Goal: Use online tool/utility: Utilize a website feature to perform a specific function

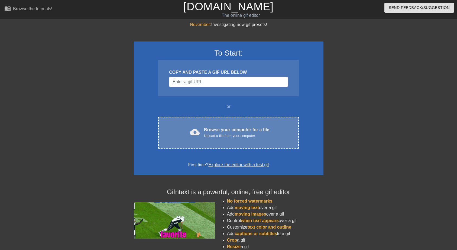
click at [215, 133] on div "Upload a file from your computer" at bounding box center [236, 135] width 65 height 5
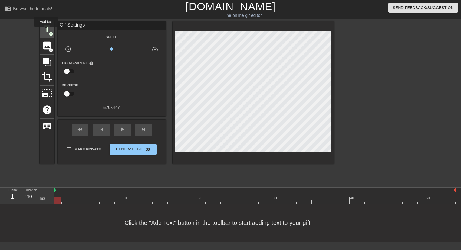
click at [46, 30] on span "title" at bounding box center [47, 29] width 10 height 10
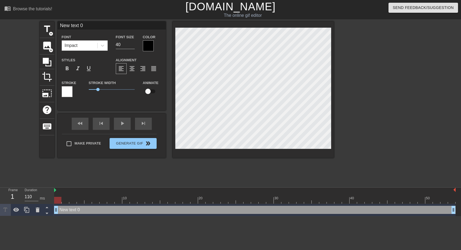
click at [60, 27] on input "New text 0" at bounding box center [112, 25] width 108 height 8
drag, startPoint x: 149, startPoint y: 25, endPoint x: 166, endPoint y: 27, distance: 17.2
click at [166, 27] on input "VIEL VERGNÜGEN UND [PERSON_NAME]; [PERSON_NAME] text 0" at bounding box center [112, 25] width 108 height 8
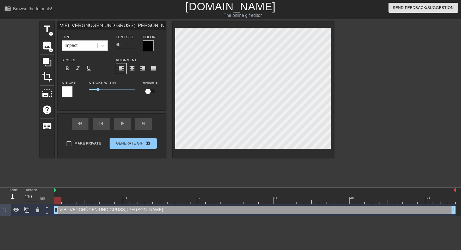
click at [127, 25] on input "VIEL VERGNÜGEN UND GRUSS; [PERSON_NAME]" at bounding box center [112, 25] width 108 height 8
type input "VIEL VERGNÜGEN UND [PERSON_NAME]"
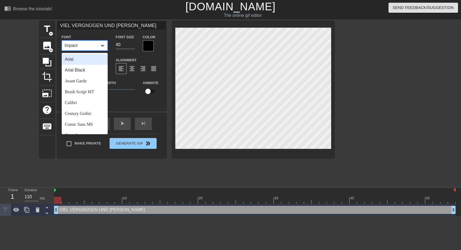
click at [103, 46] on icon at bounding box center [102, 46] width 3 height 2
click at [71, 70] on div "Arial Black" at bounding box center [85, 70] width 46 height 11
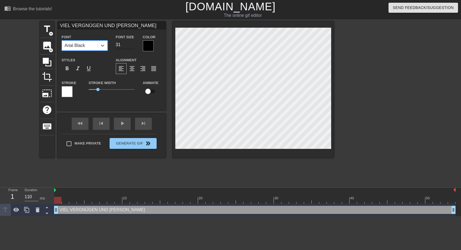
click at [133, 47] on input "31" at bounding box center [125, 44] width 19 height 9
click at [133, 47] on input "27" at bounding box center [125, 44] width 19 height 9
click at [133, 47] on input "26" at bounding box center [125, 44] width 19 height 9
click at [133, 47] on input "25" at bounding box center [125, 44] width 19 height 9
type input "24"
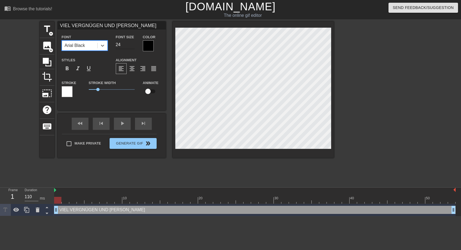
click at [133, 47] on input "24" at bounding box center [125, 44] width 19 height 9
click at [146, 45] on div at bounding box center [148, 45] width 11 height 11
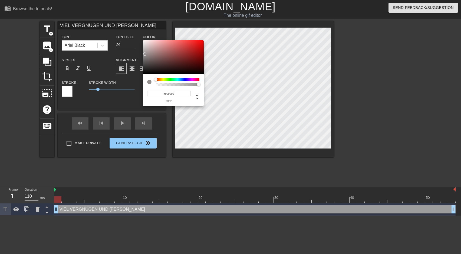
click at [145, 54] on div at bounding box center [173, 57] width 61 height 34
click at [145, 48] on div at bounding box center [173, 57] width 61 height 34
type input "#D9D3D3"
drag, startPoint x: 146, startPoint y: 48, endPoint x: 145, endPoint y: 45, distance: 3.5
click at [145, 45] on div at bounding box center [144, 45] width 3 height 3
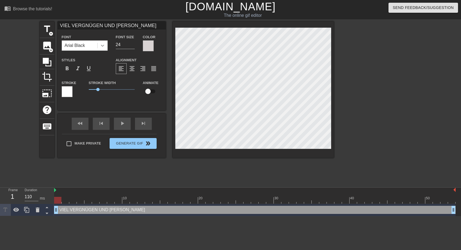
click at [102, 46] on icon at bounding box center [102, 46] width 3 height 2
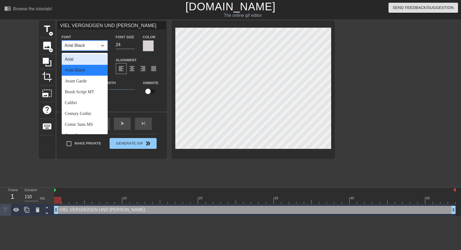
click at [73, 60] on div "Arial" at bounding box center [85, 59] width 46 height 11
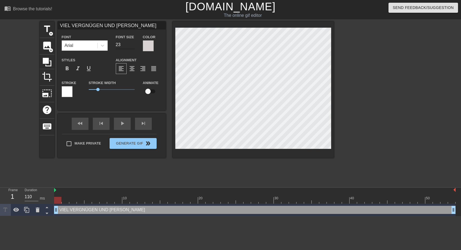
click at [133, 46] on input "23" at bounding box center [125, 44] width 19 height 9
click at [133, 46] on input "22" at bounding box center [125, 44] width 19 height 9
click at [133, 43] on input "28" at bounding box center [125, 44] width 19 height 9
type input "27"
click at [133, 47] on input "27" at bounding box center [125, 44] width 19 height 9
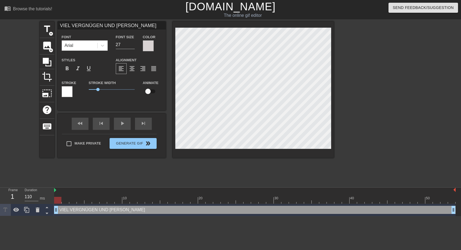
click at [65, 91] on div at bounding box center [67, 91] width 11 height 11
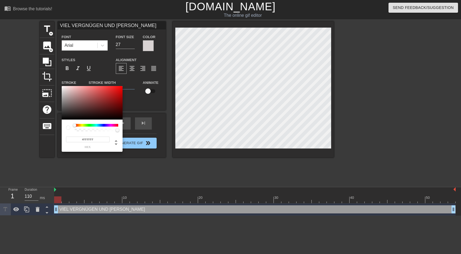
type input "#464444"
click at [63, 110] on div at bounding box center [92, 103] width 61 height 34
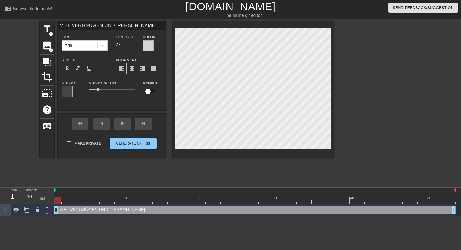
click at [151, 47] on div at bounding box center [148, 45] width 11 height 11
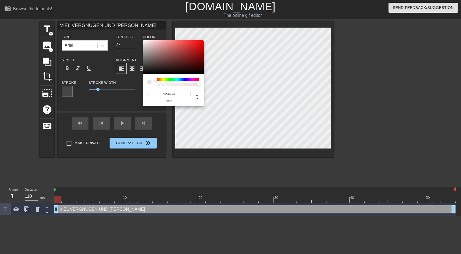
click at [145, 43] on div at bounding box center [173, 57] width 61 height 34
click at [145, 43] on div at bounding box center [144, 42] width 3 height 3
click at [145, 42] on div at bounding box center [144, 41] width 3 height 3
type input "#F2EBEB"
click at [145, 42] on div at bounding box center [144, 41] width 3 height 3
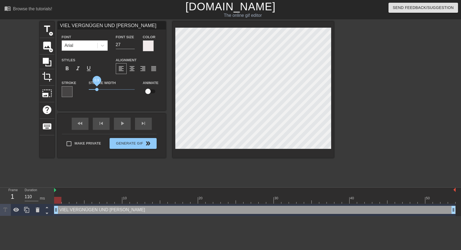
click at [97, 89] on span "0.9" at bounding box center [96, 89] width 3 height 3
click at [96, 90] on span "0.75" at bounding box center [95, 89] width 3 height 3
click at [149, 46] on div at bounding box center [148, 45] width 11 height 11
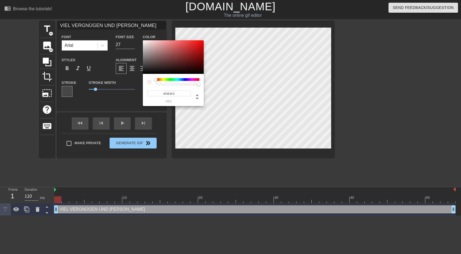
type input "#FAF6F6"
click at [144, 41] on div at bounding box center [143, 40] width 3 height 3
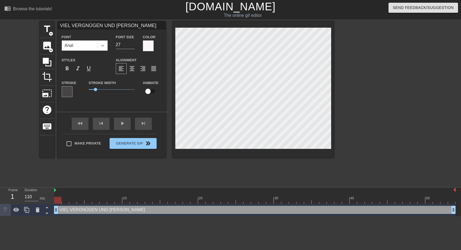
click at [102, 47] on icon at bounding box center [102, 45] width 5 height 5
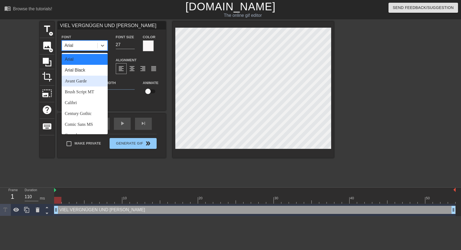
click at [74, 81] on div "Avant Garde" at bounding box center [85, 81] width 46 height 11
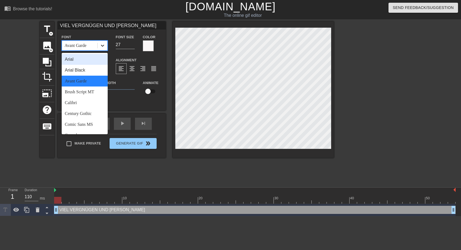
click at [102, 46] on icon at bounding box center [102, 46] width 3 height 2
click at [70, 104] on div "Calibri" at bounding box center [85, 102] width 46 height 11
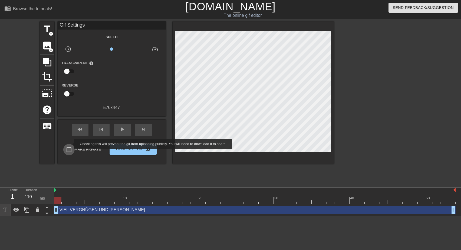
click at [71, 144] on input "Make Private" at bounding box center [68, 149] width 11 height 11
checkbox input "true"
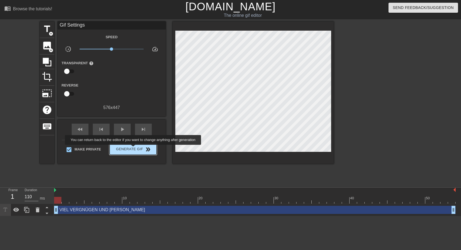
click at [133, 148] on span "Generate Gif double_arrow" at bounding box center [133, 149] width 42 height 6
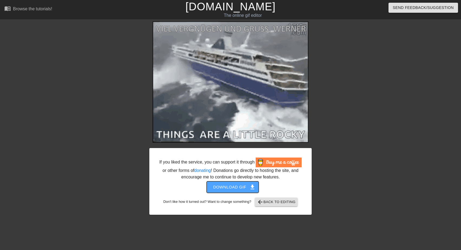
click at [234, 186] on span "Download gif get_app" at bounding box center [232, 186] width 39 height 7
